Goal: Information Seeking & Learning: Find specific fact

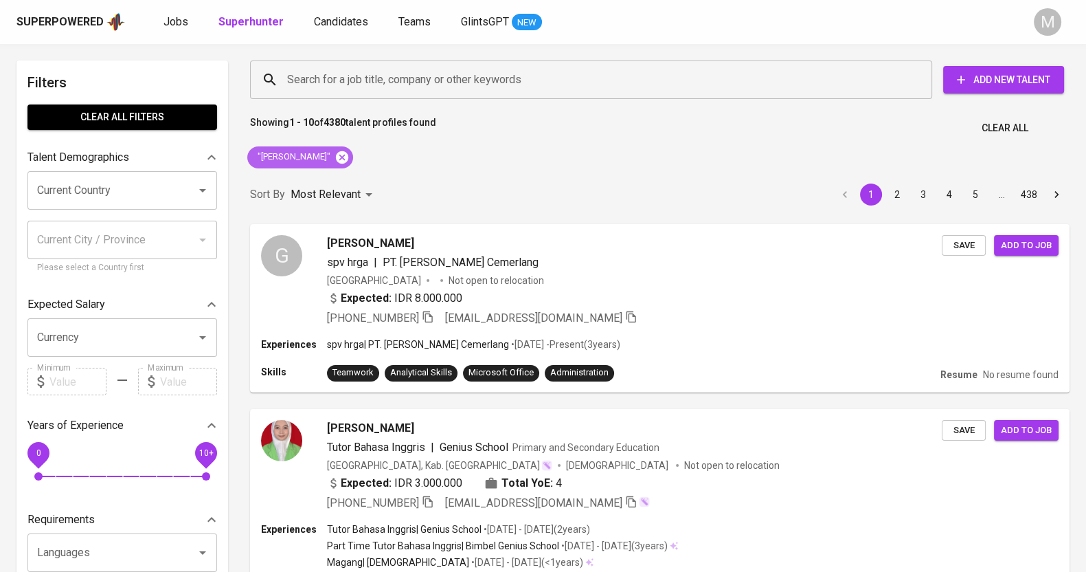
click at [335, 157] on icon at bounding box center [342, 157] width 15 height 15
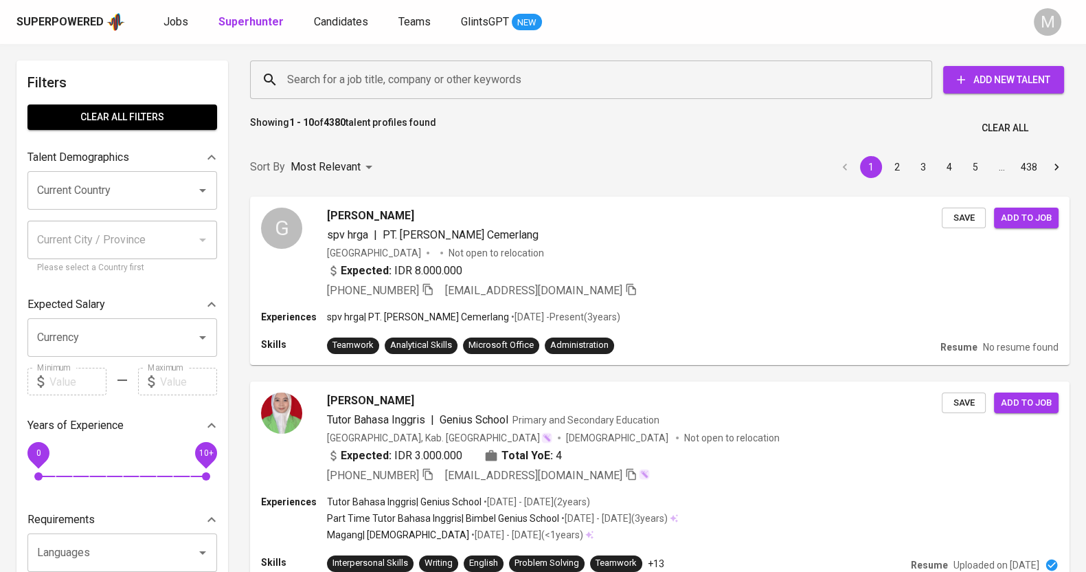
click at [513, 76] on input "Search for a job title, company or other keywords" at bounding box center [595, 80] width 622 height 26
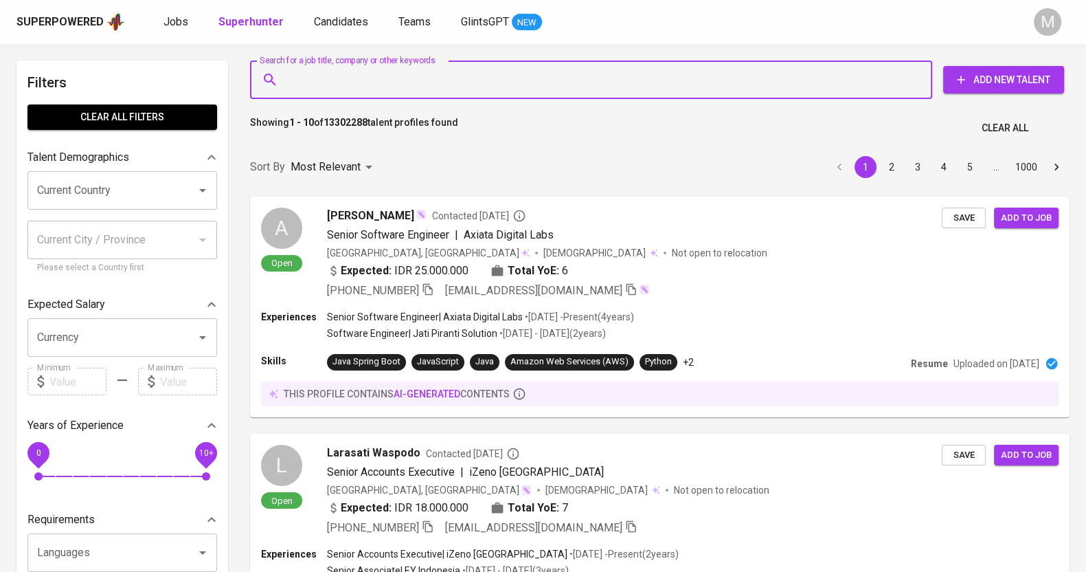
click at [612, 86] on input "Search for a job title, company or other keywords" at bounding box center [595, 80] width 622 height 26
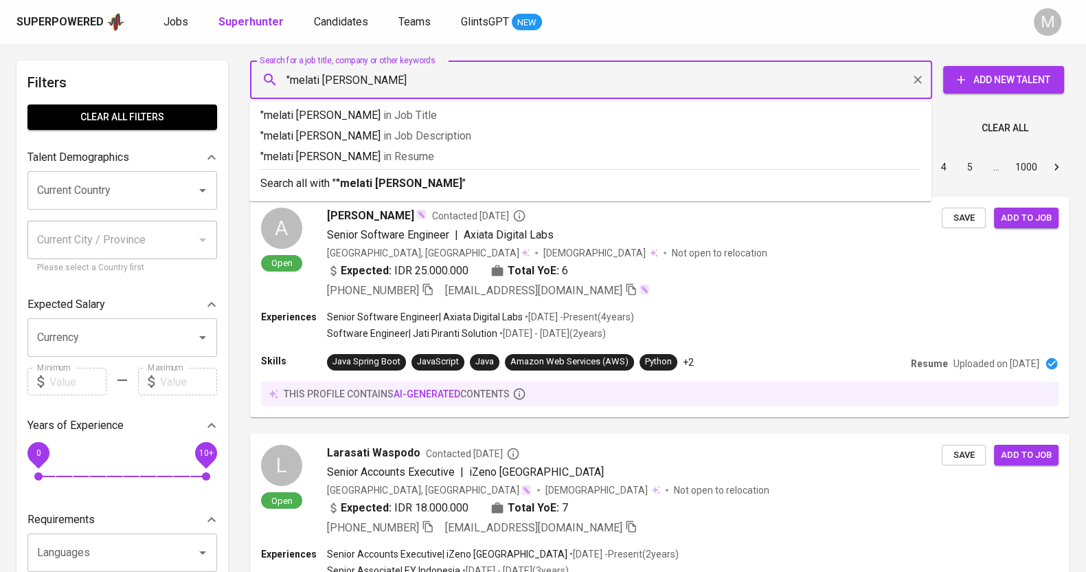
type input ""melati [PERSON_NAME]""
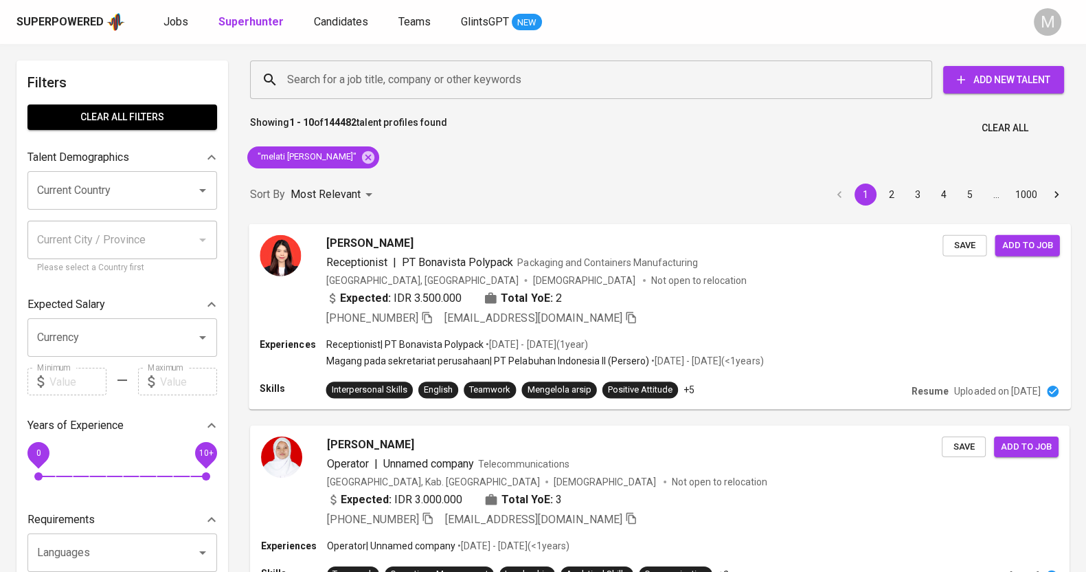
click at [534, 259] on span "Packaging and Containers Manufacturing" at bounding box center [607, 261] width 181 height 11
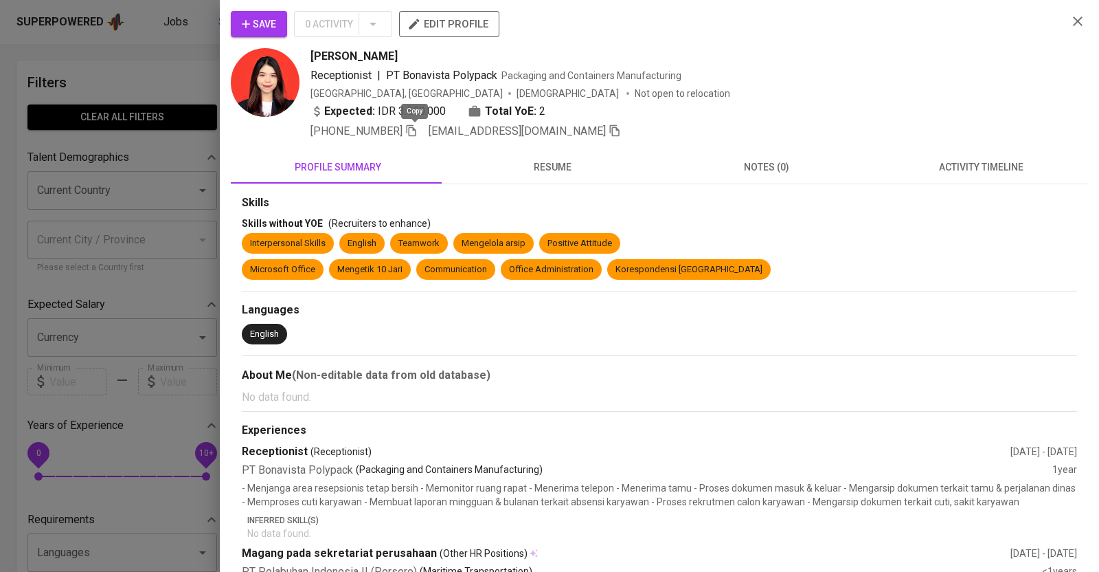
click at [417, 124] on icon "button" at bounding box center [411, 130] width 12 height 12
click at [144, 170] on div at bounding box center [549, 286] width 1099 height 572
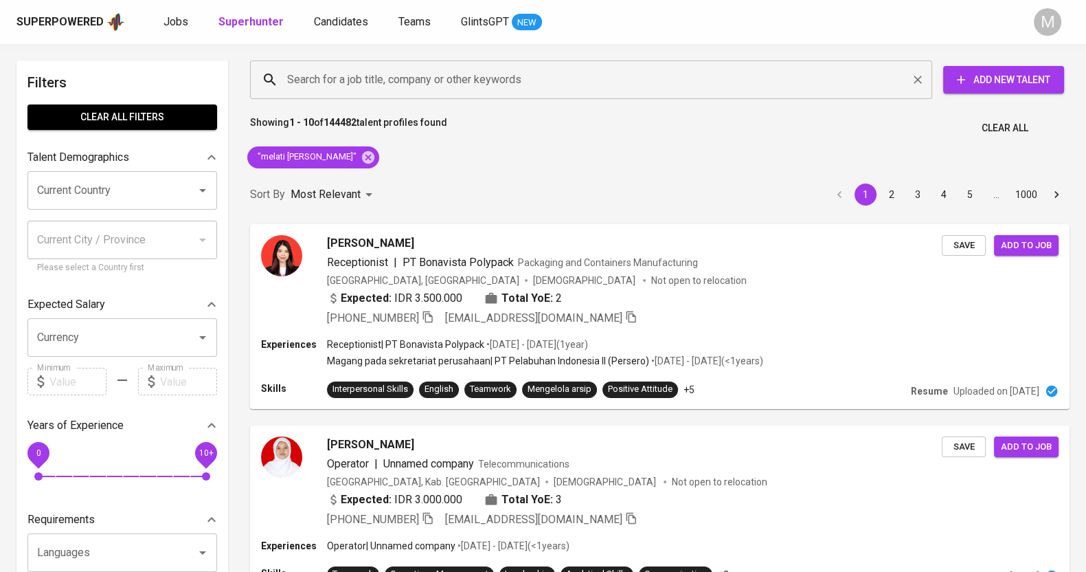
click at [416, 69] on input "Search for a job title, company or other keywords" at bounding box center [595, 80] width 622 height 26
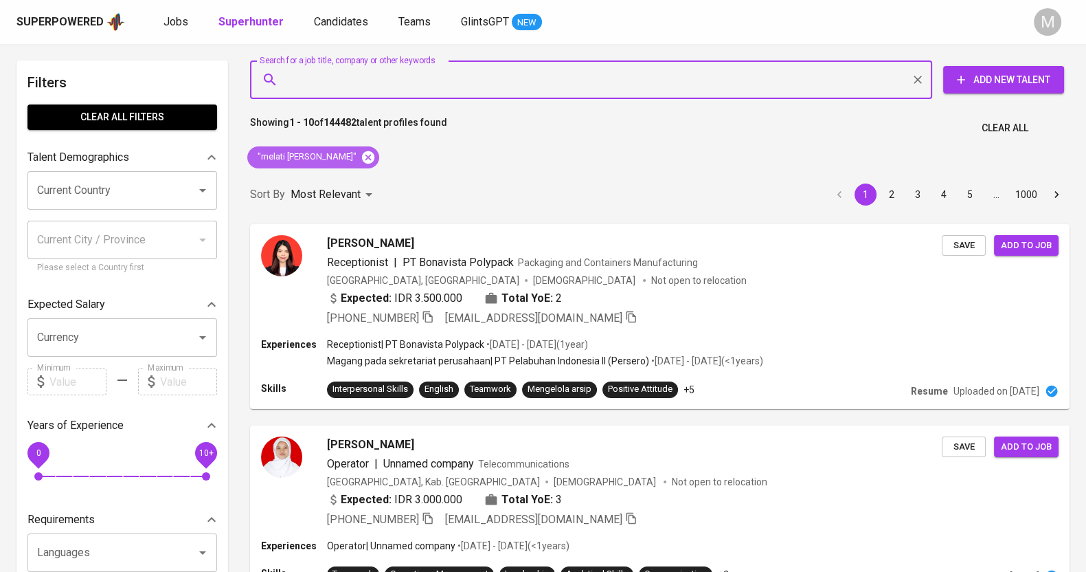
click at [362, 153] on icon at bounding box center [368, 156] width 12 height 12
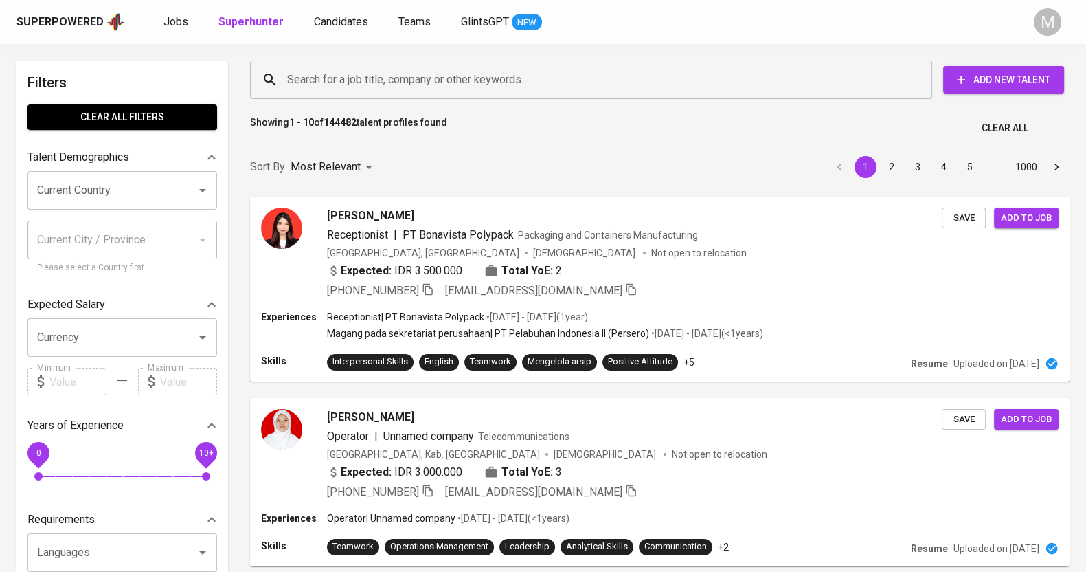
click at [465, 80] on input "Search for a job title, company or other keywords" at bounding box center [595, 80] width 622 height 26
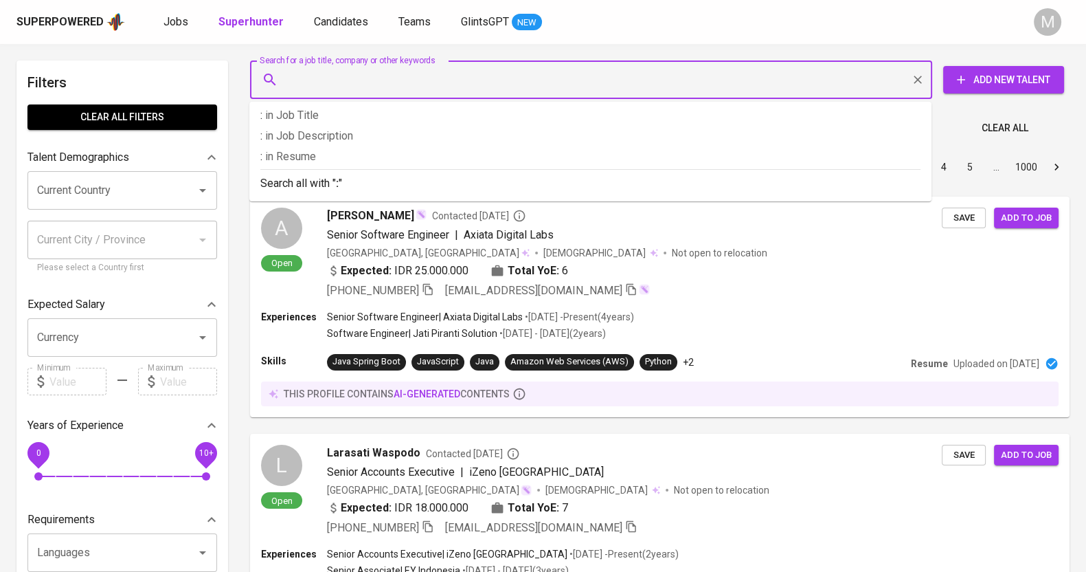
type input ":"
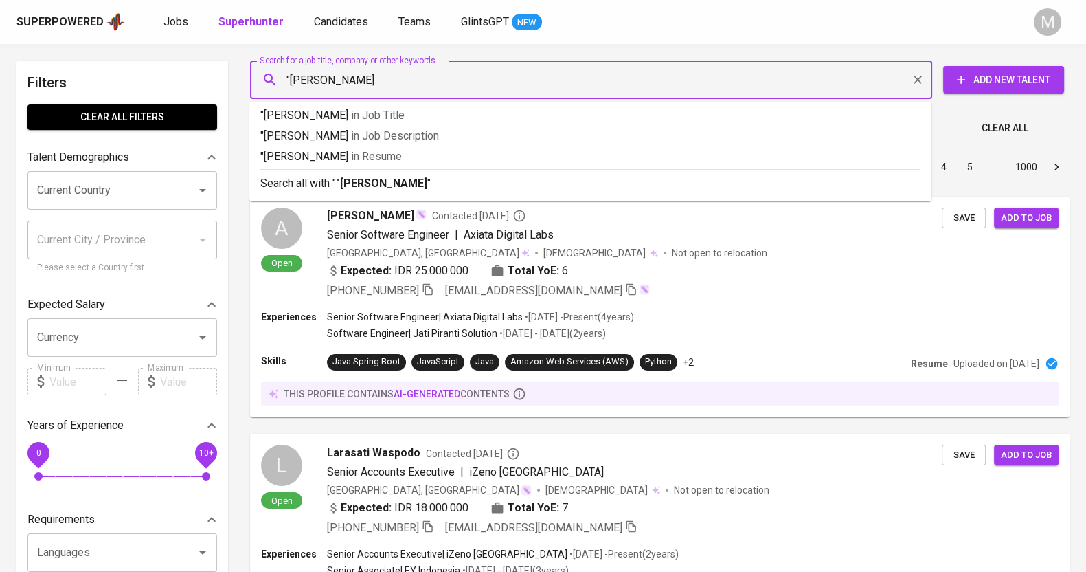
type input ""[PERSON_NAME]""
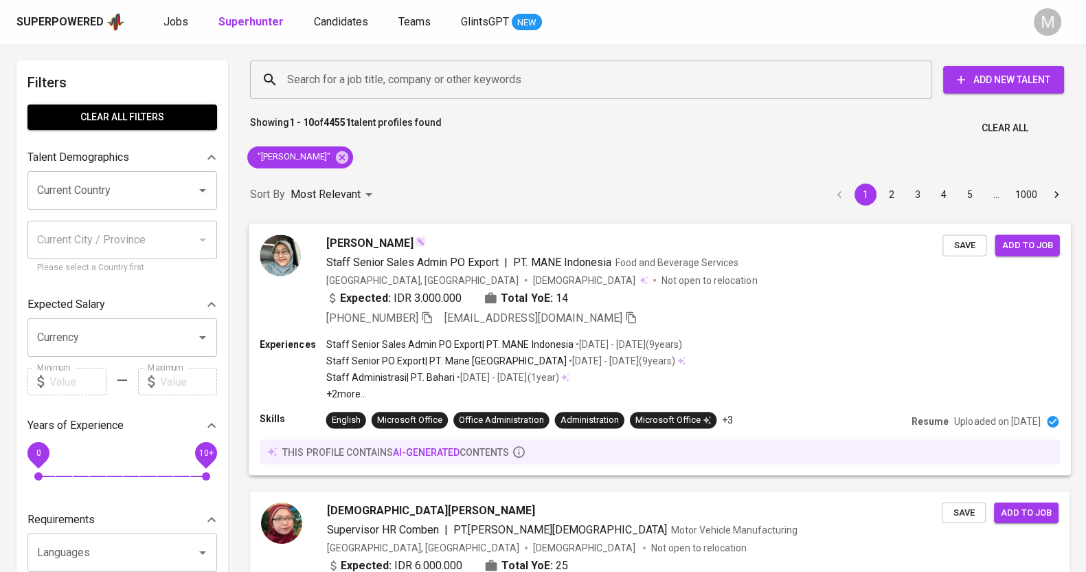
click at [786, 276] on div "[GEOGRAPHIC_DATA], [GEOGRAPHIC_DATA] [DEMOGRAPHIC_DATA] Not open to relocation" at bounding box center [634, 280] width 617 height 14
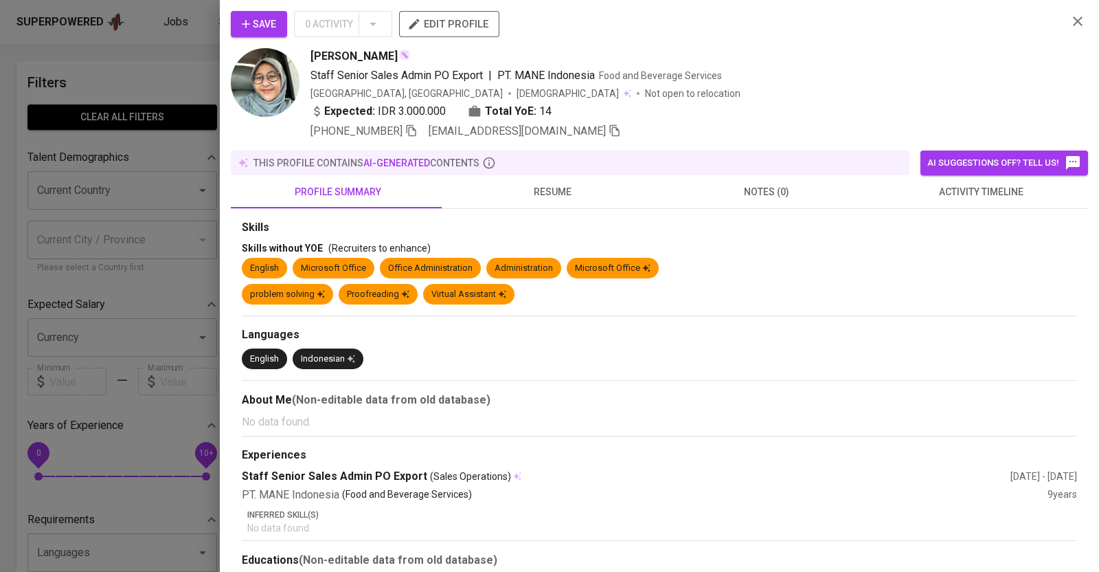
click at [1070, 23] on icon "button" at bounding box center [1078, 21] width 16 height 16
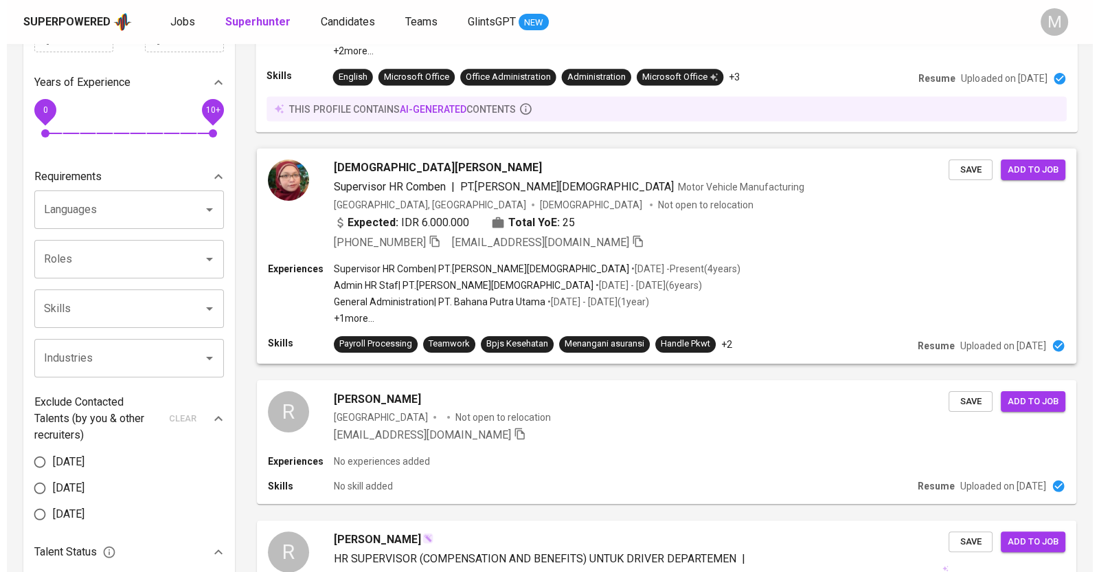
scroll to position [601, 0]
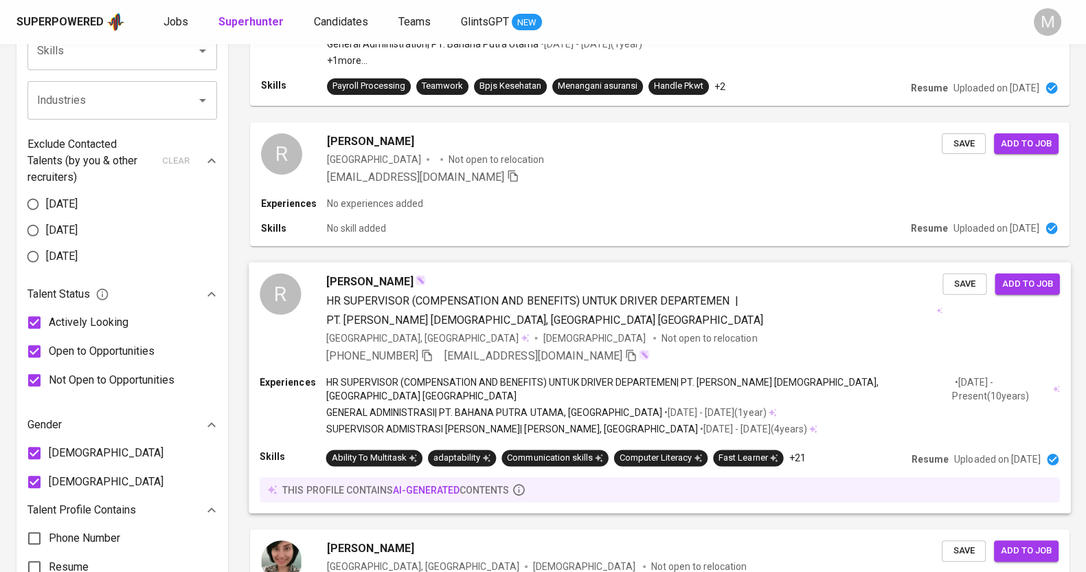
click at [680, 324] on div "HR SUPERVISOR (COMPENSATION AND BENEFITS) UNTUK DRIVER DEPARTEMEN | PT. SURYA D…" at bounding box center [630, 310] width 609 height 36
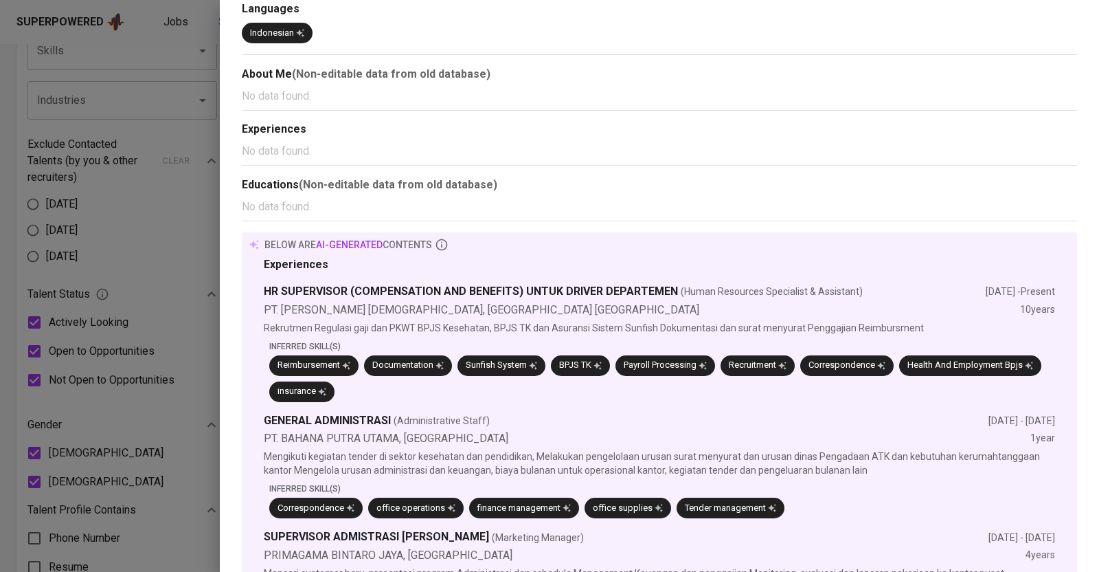
scroll to position [0, 0]
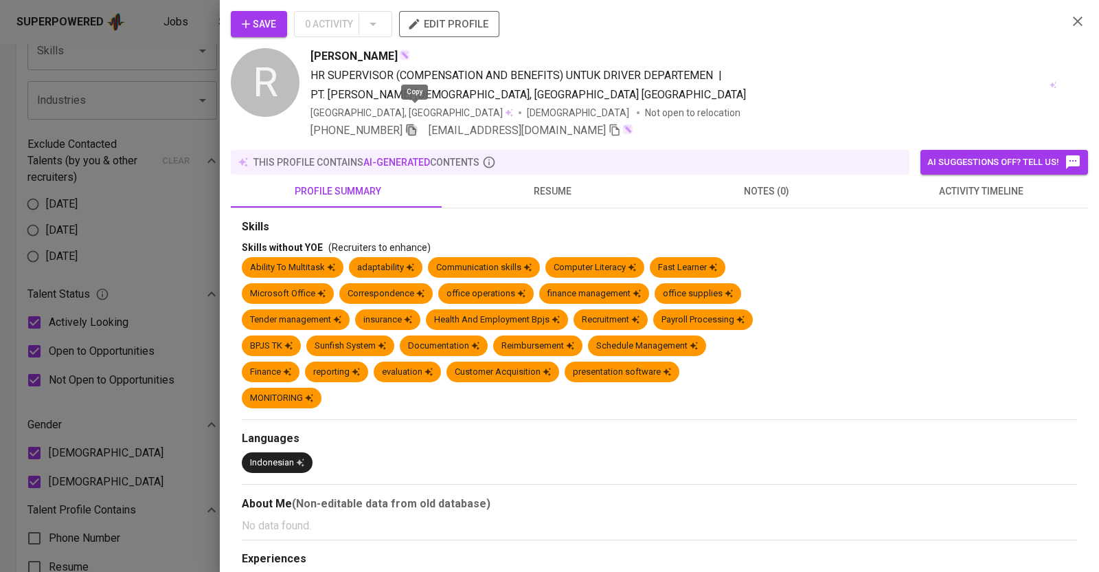
click at [417, 124] on icon "button" at bounding box center [411, 130] width 12 height 12
